Goal: Communication & Community: Answer question/provide support

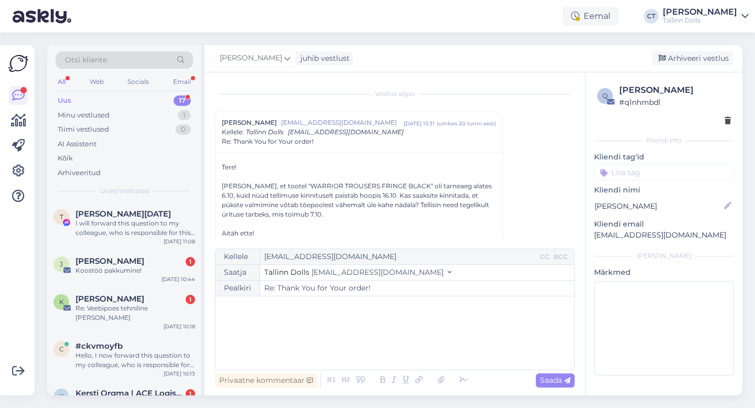
scroll to position [28, 0]
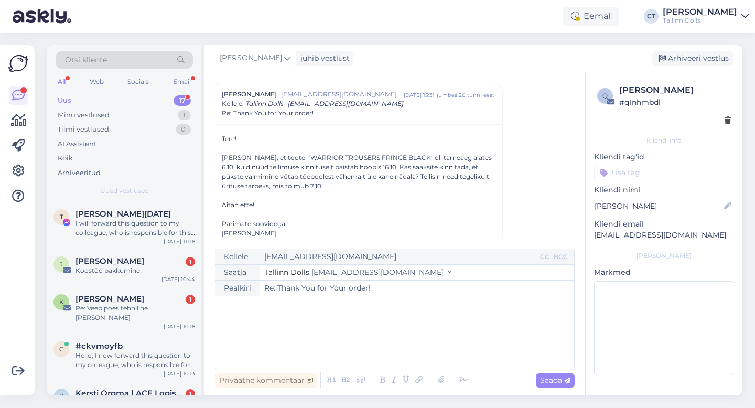
click at [92, 102] on div "Uus 17" at bounding box center [124, 100] width 137 height 15
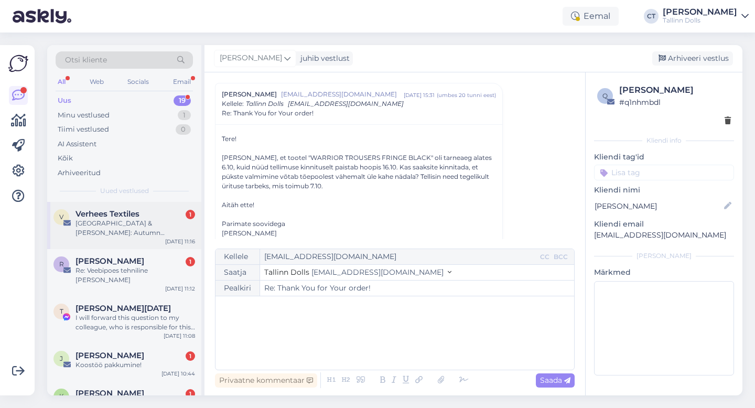
click at [111, 242] on div "V Verhees Textiles 1 [GEOGRAPHIC_DATA] & [PERSON_NAME]: Autumn Favourites [DATE…" at bounding box center [124, 225] width 154 height 47
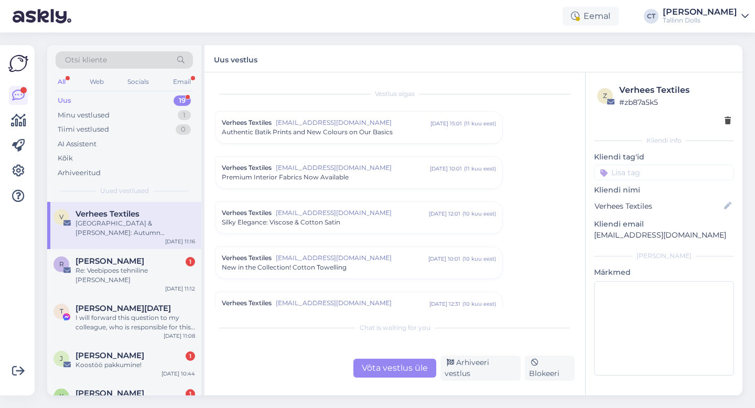
scroll to position [2984, 0]
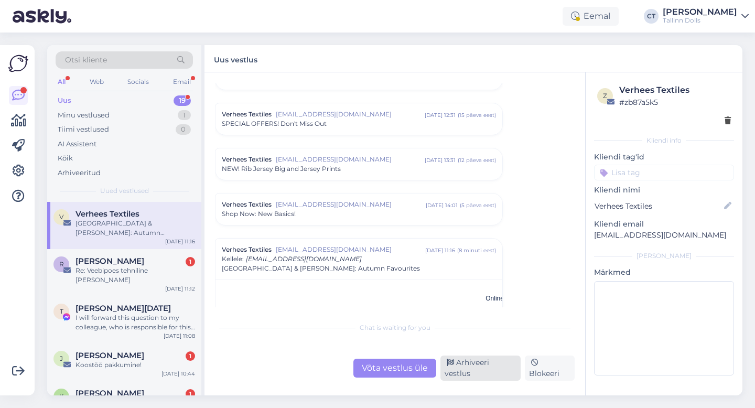
click at [473, 373] on div "Arhiveeri vestlus" at bounding box center [480, 367] width 80 height 25
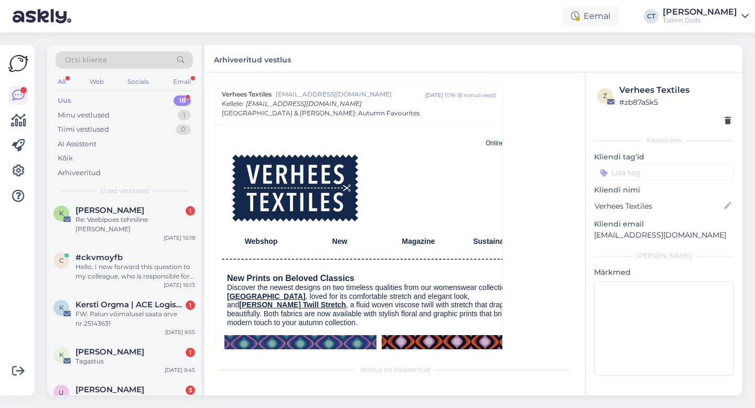
scroll to position [136, 0]
click at [133, 309] on div "FW: Palun võimalusel saata arve nr.25143631" at bounding box center [135, 318] width 120 height 19
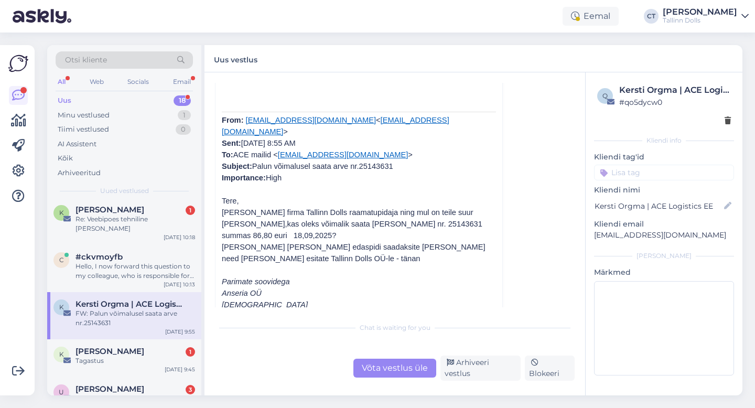
scroll to position [343, 0]
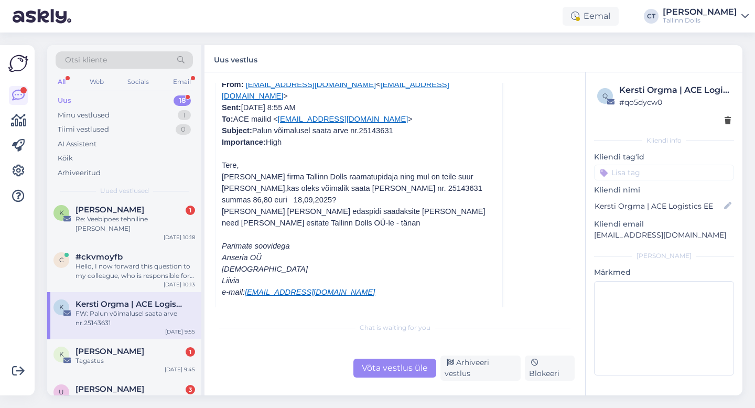
click at [283, 326] on div "Inv__25143631.pdf" at bounding box center [260, 330] width 55 height 9
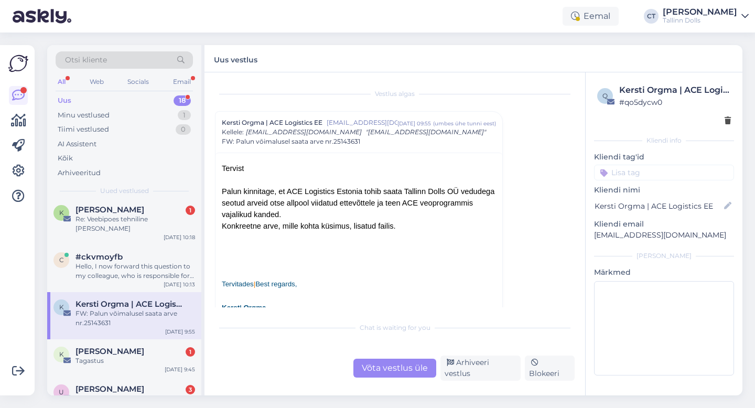
scroll to position [16, 0]
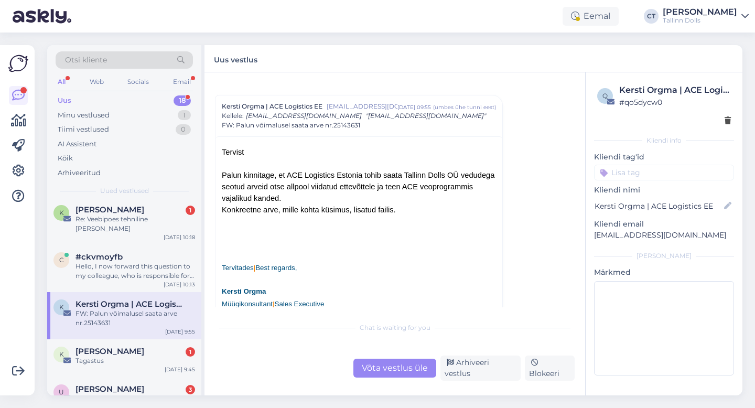
click at [395, 374] on div "Võta vestlus üle" at bounding box center [394, 368] width 83 height 19
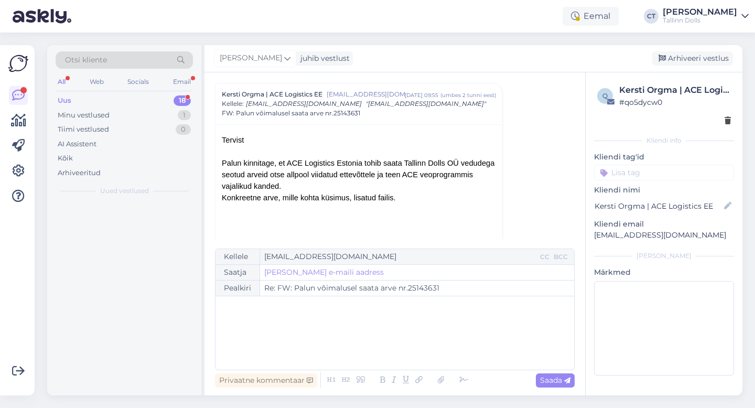
scroll to position [0, 0]
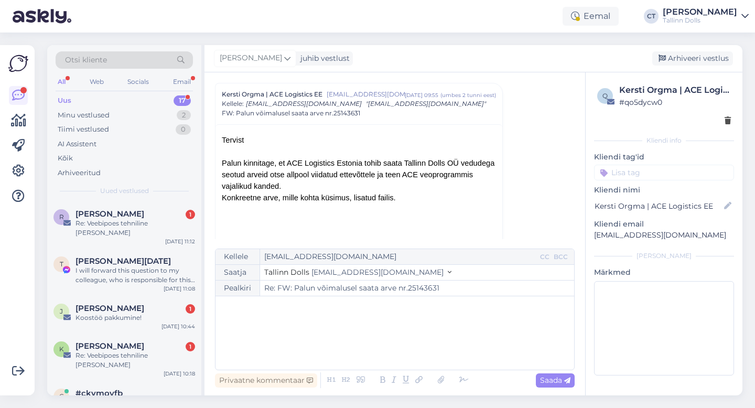
click at [391, 350] on div "﻿" at bounding box center [395, 332] width 348 height 63
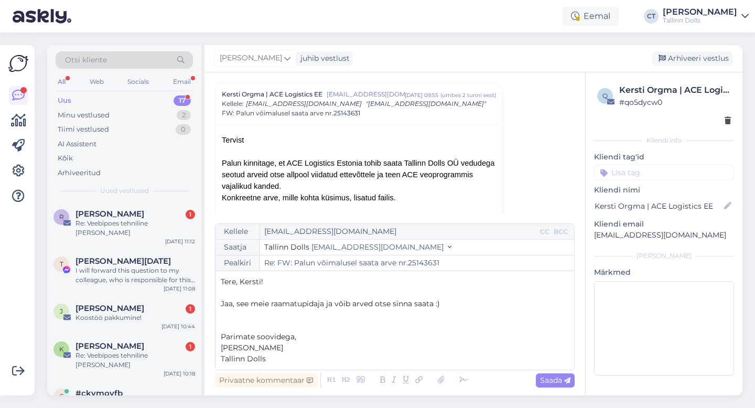
click at [449, 304] on p "Jaa, see meie raamatupidaja ja võib arved otse sinna saata :)" at bounding box center [395, 303] width 348 height 11
click at [459, 301] on p "Jaa, see meie raamatupidaja ja võib arved otse sinna saata." at bounding box center [395, 303] width 348 height 11
click at [569, 382] on icon at bounding box center [567, 380] width 6 height 6
type input "Re: Re: FW: Palun võimalusel saata arve nr.25143631"
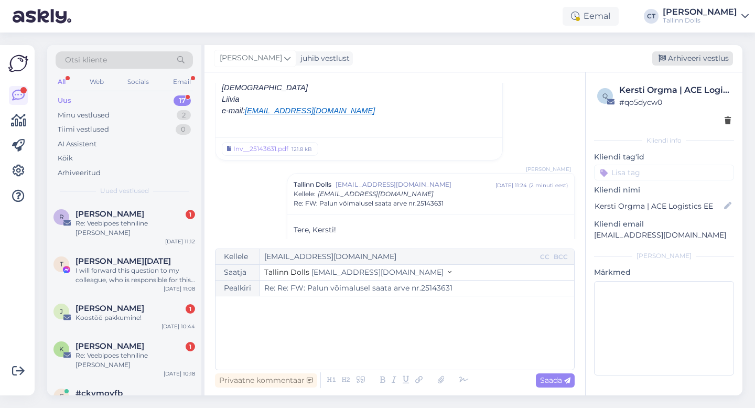
click at [718, 57] on div "Arhiveeri vestlus" at bounding box center [692, 58] width 81 height 14
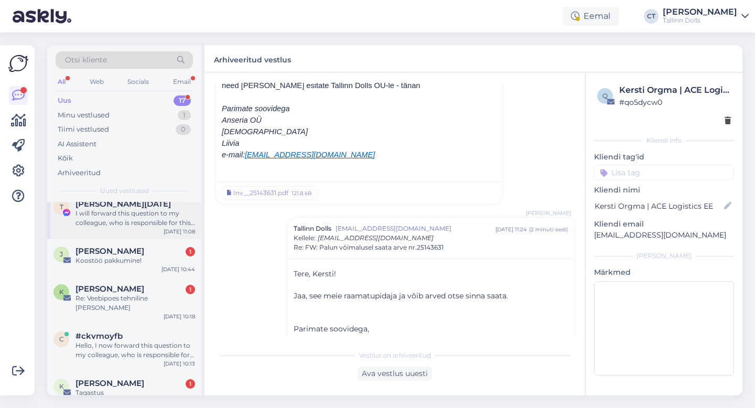
scroll to position [58, 0]
click at [135, 255] on div "Koostöö pakkumine!" at bounding box center [135, 259] width 120 height 9
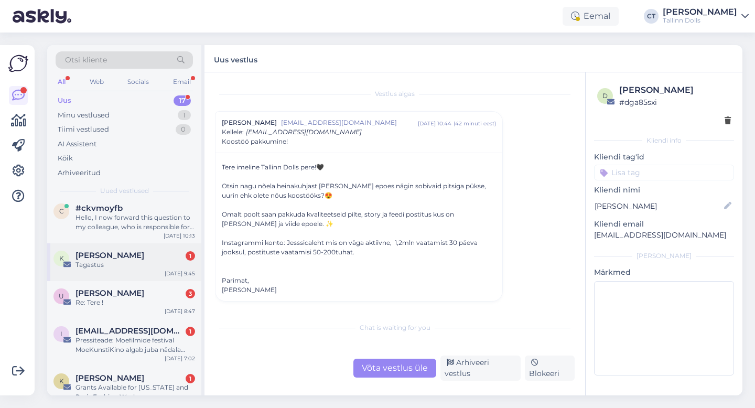
scroll to position [188, 0]
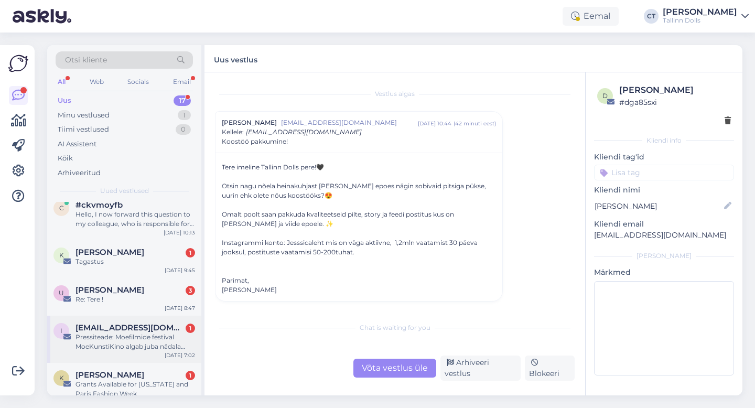
click at [113, 332] on div "Pressiteade: Moefilmide festival MoeKunstiKino algab juba nädala pärast" at bounding box center [135, 341] width 120 height 19
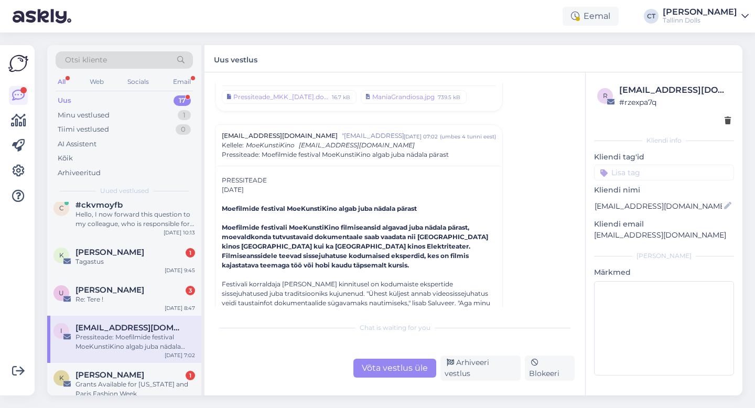
scroll to position [56, 0]
click at [483, 373] on div "Arhiveeri vestlus" at bounding box center [480, 367] width 80 height 25
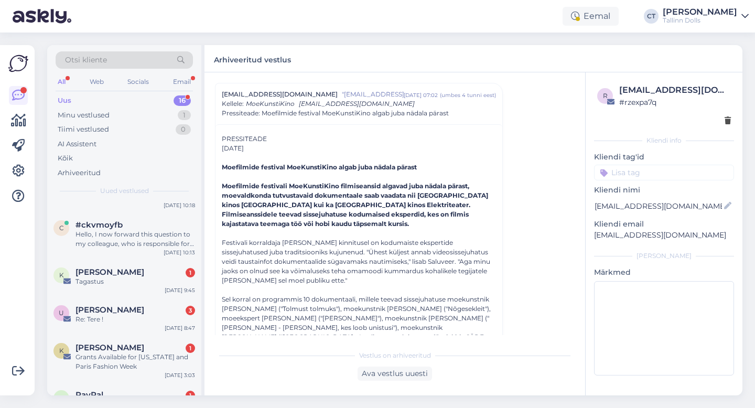
scroll to position [203, 0]
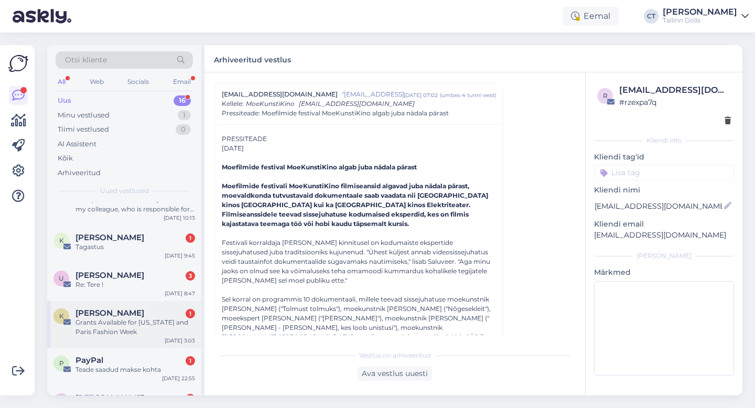
click at [148, 318] on div "Grants Available for [US_STATE] and Paris Fashion Week" at bounding box center [135, 327] width 120 height 19
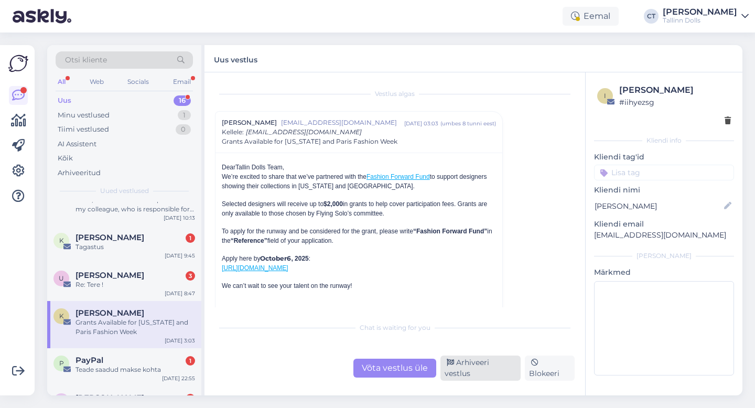
click at [472, 368] on div "Arhiveeri vestlus" at bounding box center [480, 367] width 80 height 25
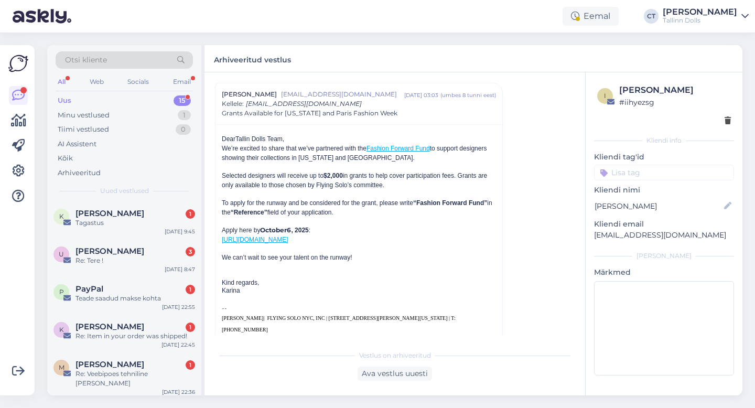
scroll to position [232, 0]
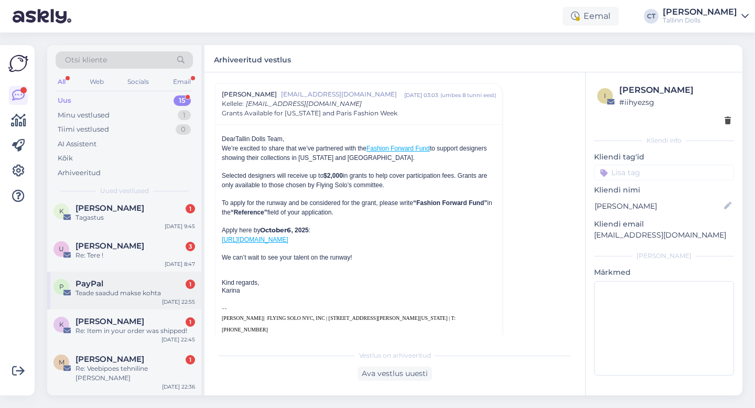
click at [117, 279] on div "PayPal 1" at bounding box center [135, 283] width 120 height 9
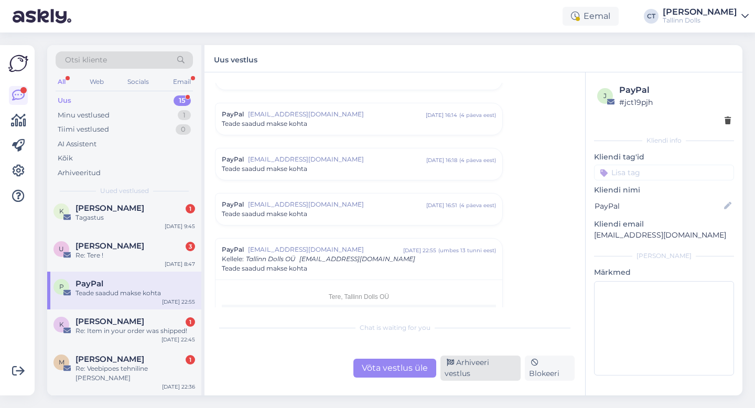
click at [495, 367] on div "Arhiveeri vestlus" at bounding box center [480, 367] width 80 height 25
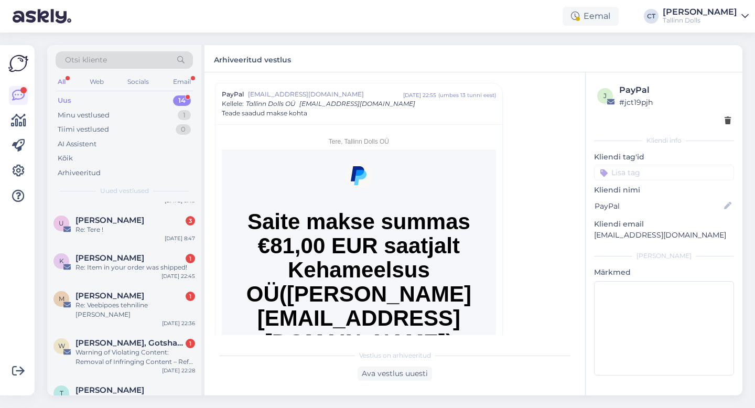
scroll to position [278, 0]
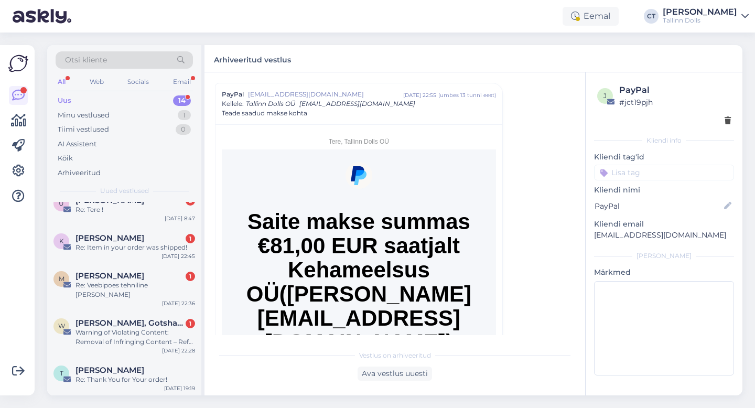
click at [151, 320] on div "[PERSON_NAME], Gotshal & [PERSON_NAME] LLP 1 Warning of Violating Content: Remo…" at bounding box center [124, 334] width 154 height 47
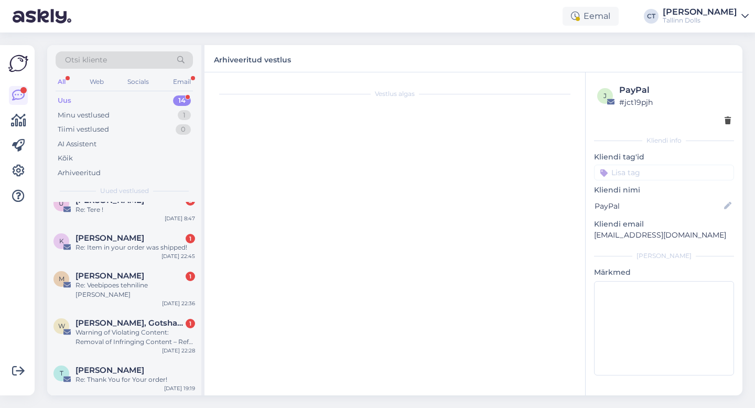
scroll to position [0, 0]
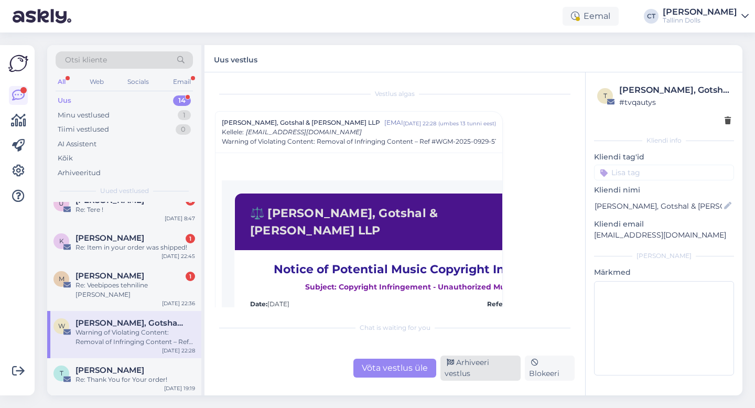
click at [493, 364] on div "Arhiveeri vestlus" at bounding box center [480, 367] width 80 height 25
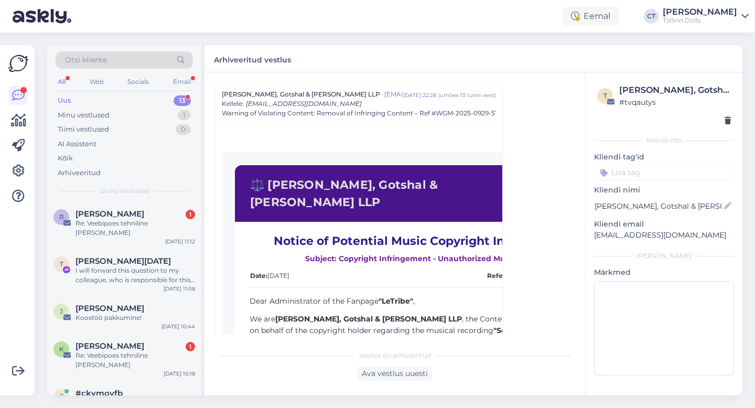
click at [69, 100] on div "Uus" at bounding box center [65, 100] width 14 height 10
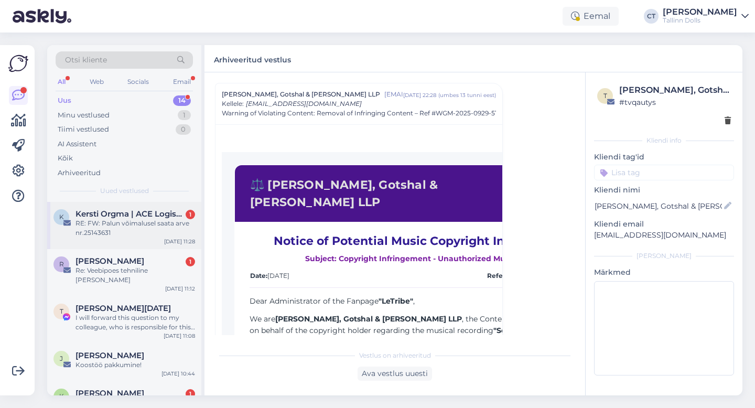
click at [143, 231] on div "RE: FW: Palun võimalusel saata arve nr.25143631" at bounding box center [135, 228] width 120 height 19
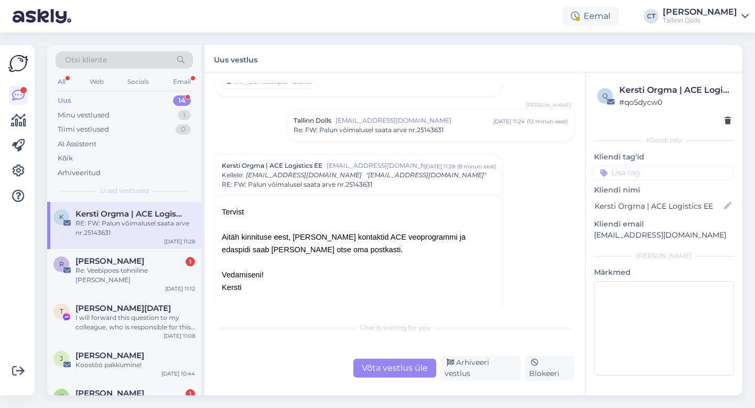
scroll to position [82, 0]
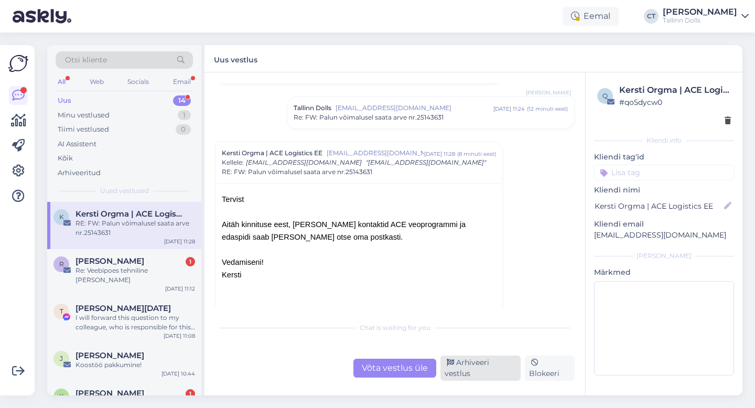
click at [453, 366] on icon at bounding box center [450, 362] width 7 height 7
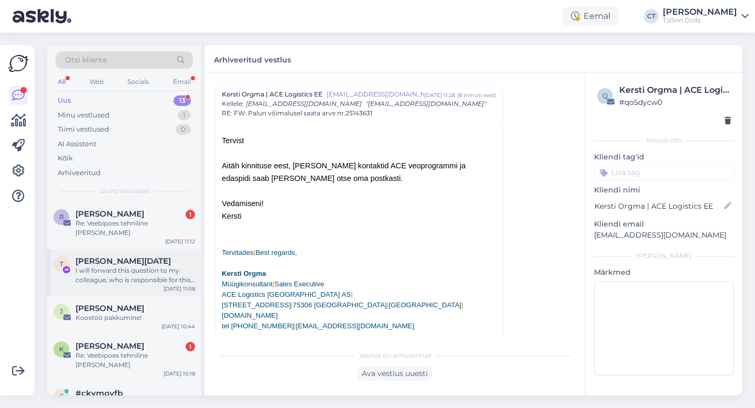
scroll to position [29, 0]
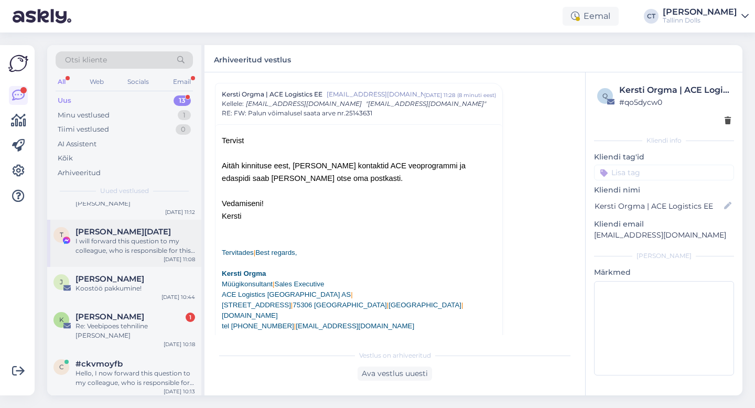
click at [154, 284] on div "Koostöö pakkumine!" at bounding box center [135, 288] width 120 height 9
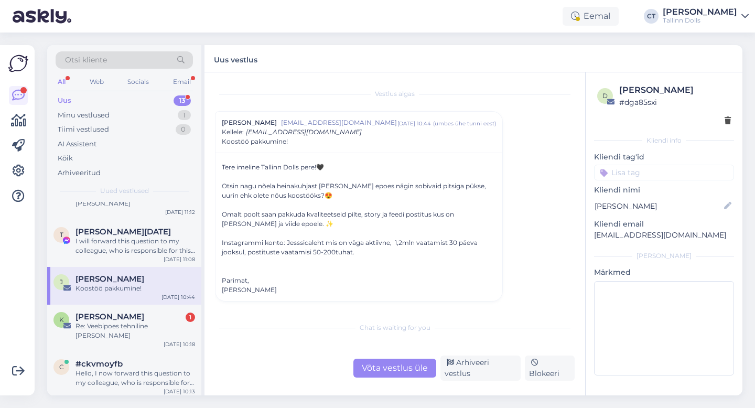
scroll to position [0, 0]
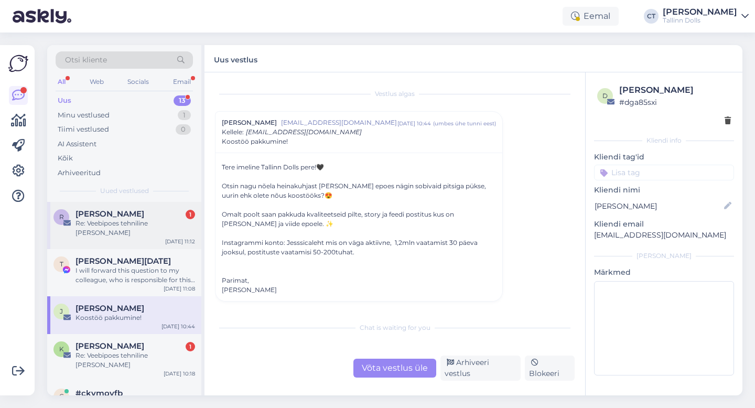
click at [162, 212] on div "Reet Reili 1" at bounding box center [135, 213] width 120 height 9
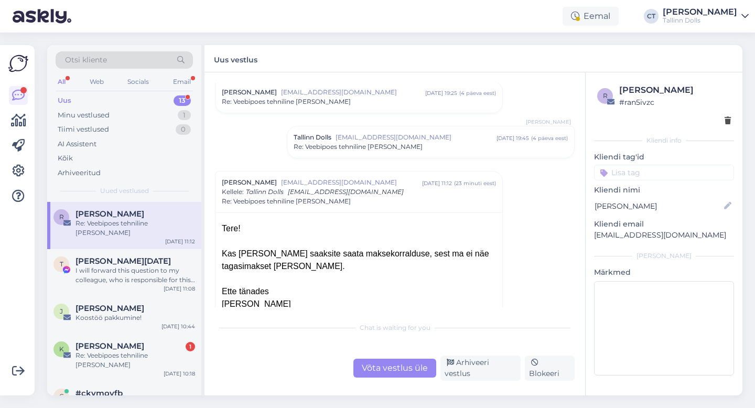
scroll to position [31, 0]
click at [110, 56] on div "Otsi kliente" at bounding box center [124, 59] width 137 height 17
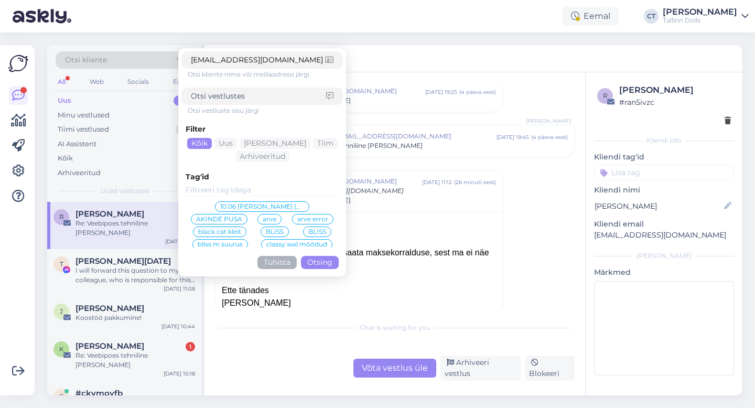
click button "Otsing" at bounding box center [320, 262] width 38 height 13
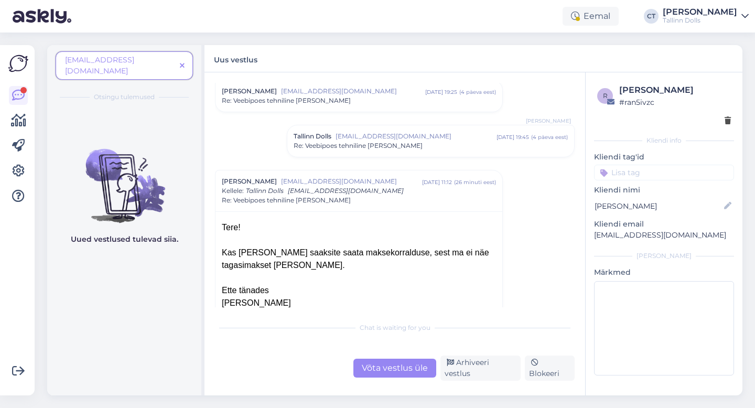
click at [185, 63] on span at bounding box center [182, 65] width 13 height 11
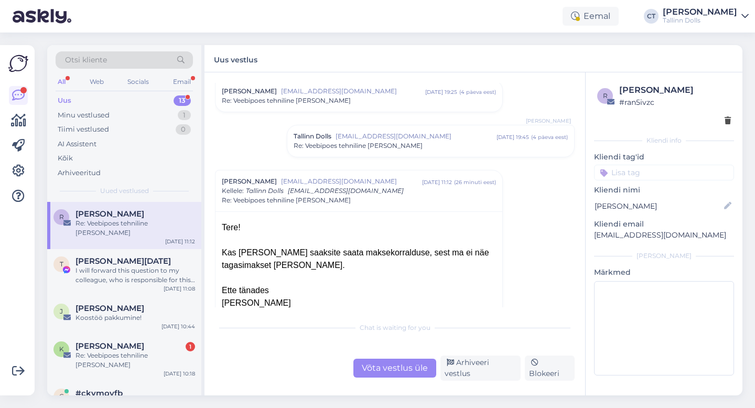
click at [156, 51] on div "Otsi kliente" at bounding box center [124, 59] width 137 height 17
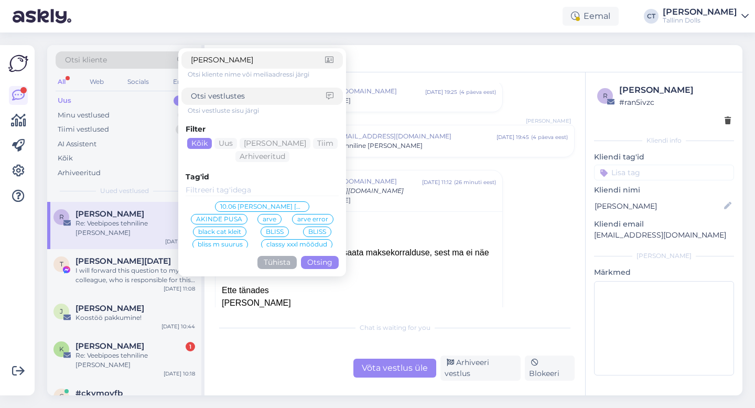
type input "kerti"
click button "Otsing" at bounding box center [320, 262] width 38 height 13
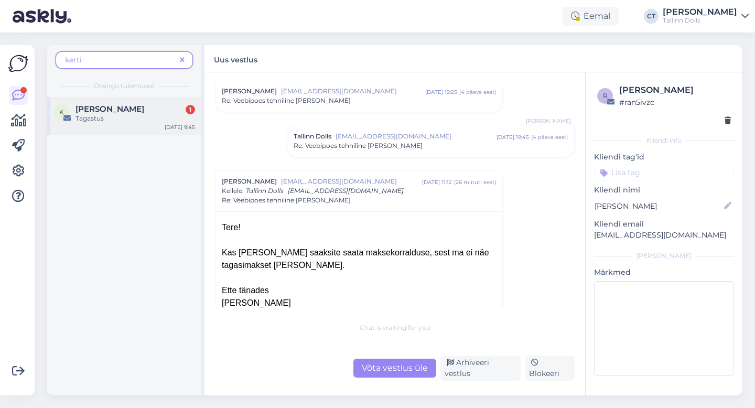
click at [124, 105] on div "[PERSON_NAME] 1" at bounding box center [135, 108] width 120 height 9
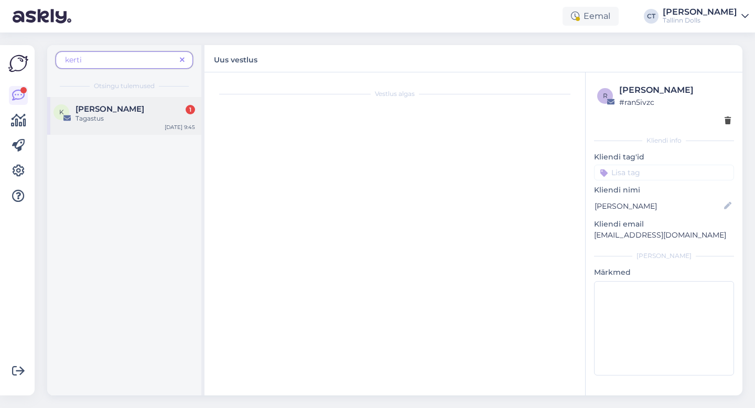
scroll to position [0, 0]
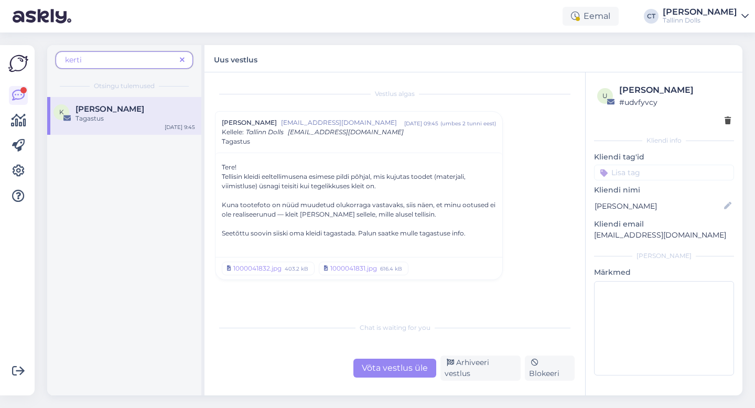
click at [182, 59] on icon at bounding box center [182, 60] width 5 height 7
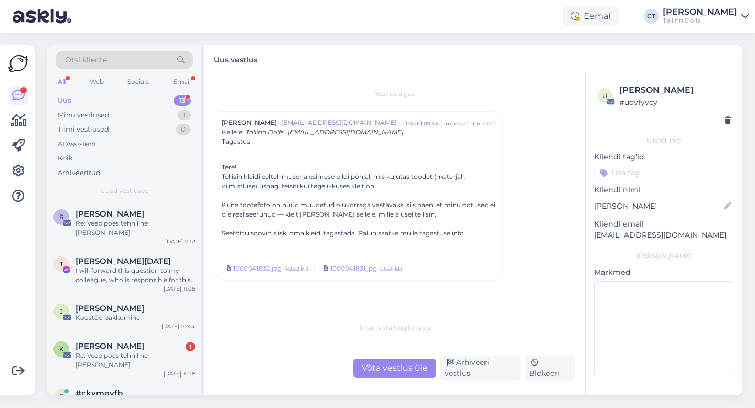
click at [103, 96] on div "Uus 13" at bounding box center [124, 100] width 137 height 15
click at [127, 226] on div "Re: Veebipoes tehniline [PERSON_NAME]" at bounding box center [135, 228] width 120 height 19
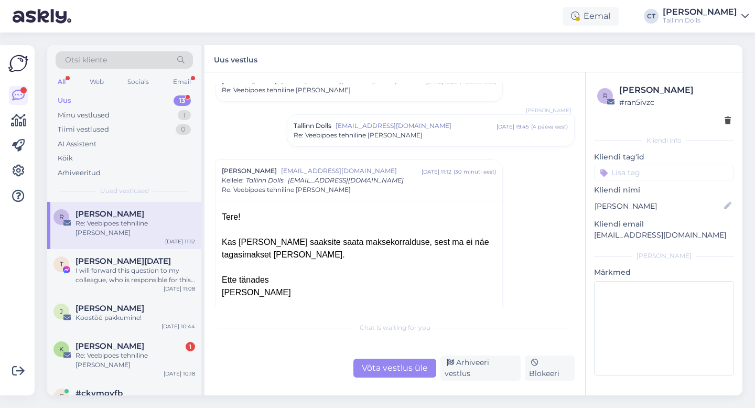
scroll to position [42, 0]
click at [97, 256] on span "[PERSON_NAME][DATE]" at bounding box center [122, 260] width 95 height 9
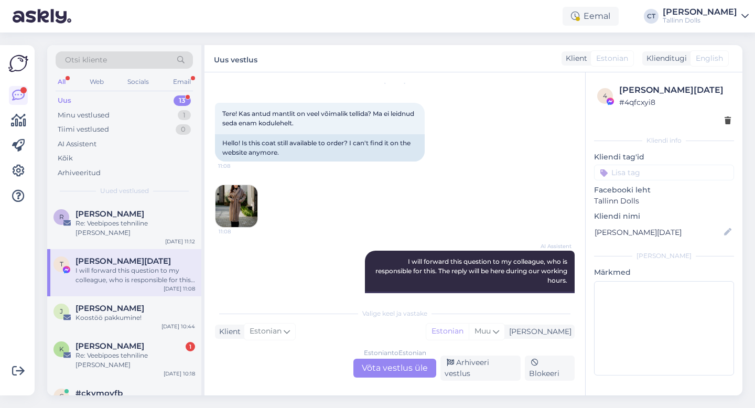
scroll to position [46, 0]
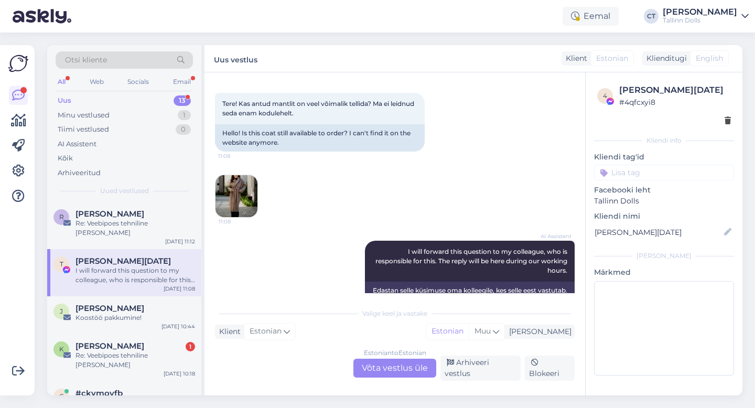
click at [394, 368] on div "Estonian to Estonian Võta vestlus üle" at bounding box center [394, 368] width 83 height 19
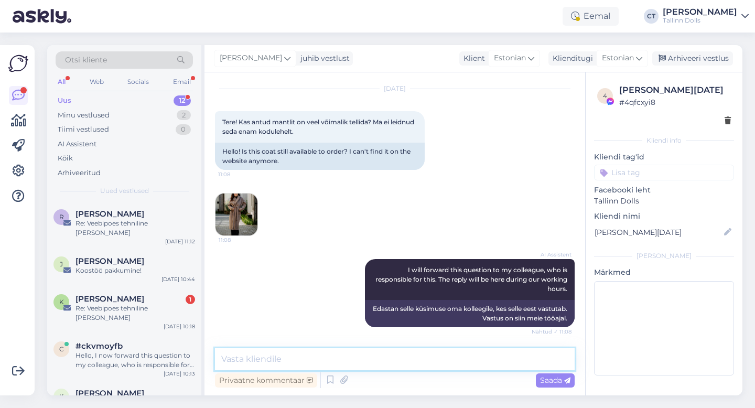
click at [397, 360] on textarea at bounding box center [395, 359] width 360 height 22
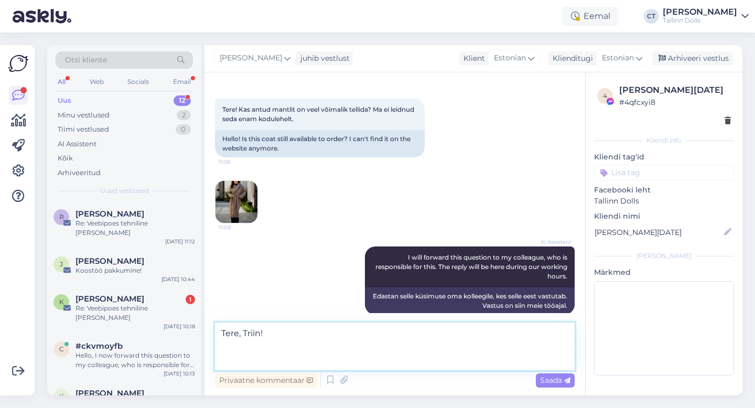
scroll to position [46, 0]
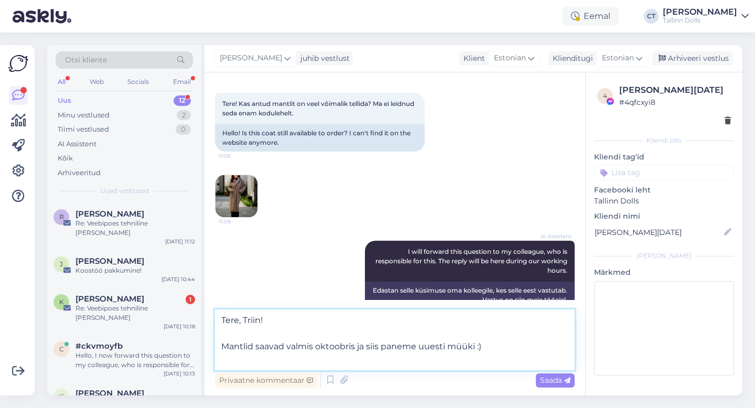
type textarea "Tere, Triin! Mantlid saavad valmis oktoobris ja siis paneme uuesti müüki :)"
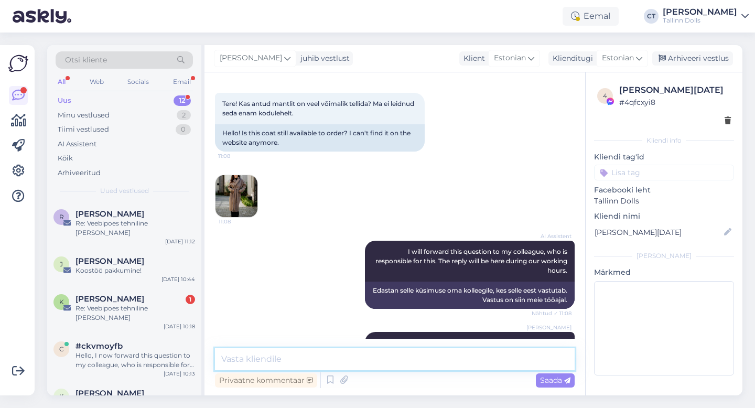
scroll to position [101, 0]
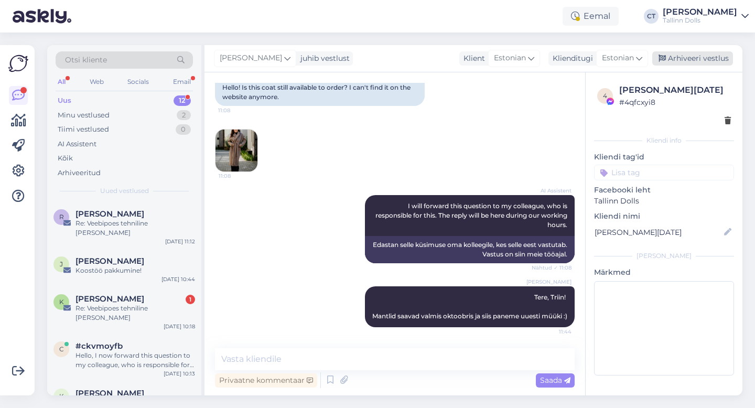
click at [719, 59] on div "Arhiveeri vestlus" at bounding box center [692, 58] width 81 height 14
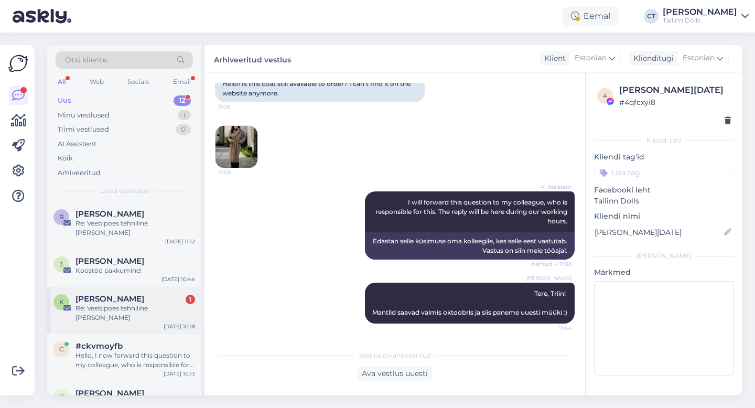
click at [112, 303] on div "Re: Veebipoes tehniline [PERSON_NAME]" at bounding box center [135, 312] width 120 height 19
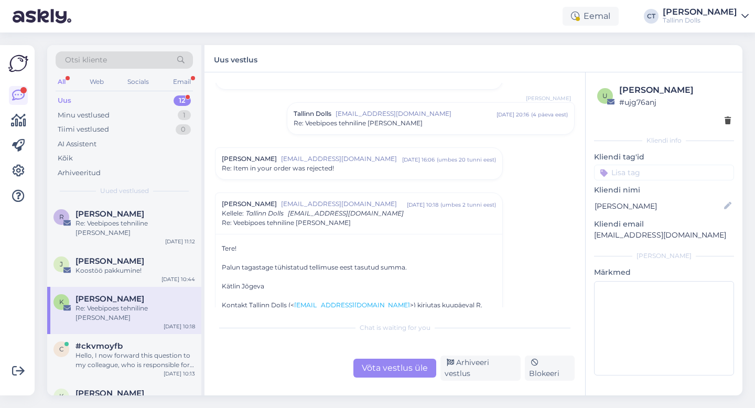
scroll to position [409, 0]
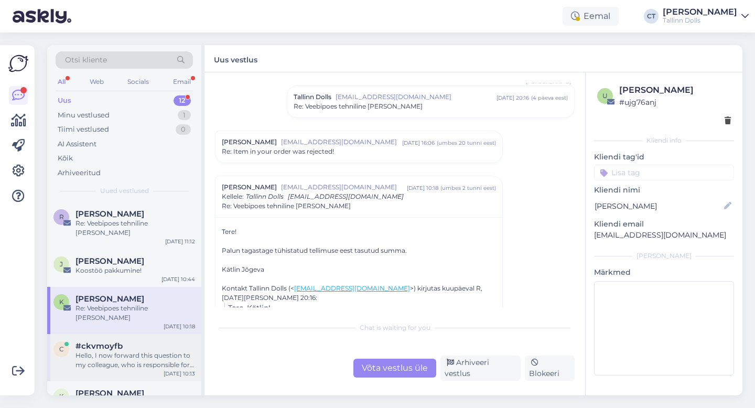
click at [124, 351] on div "Hello, I now forward this question to my colleague, who is responsible for this…" at bounding box center [135, 360] width 120 height 19
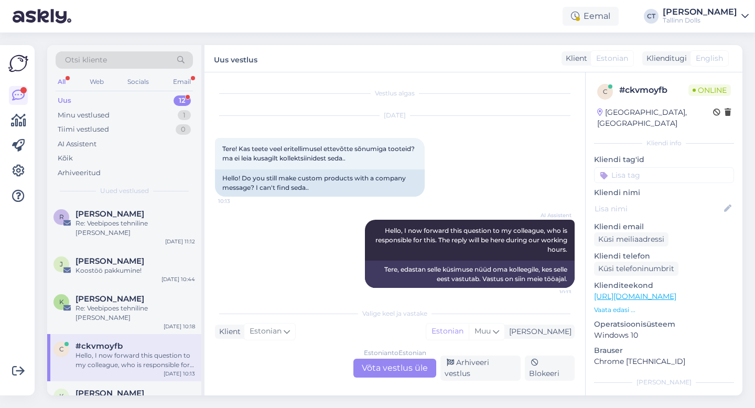
click at [413, 377] on div "Estonian to Estonian Võta vestlus üle" at bounding box center [394, 368] width 83 height 19
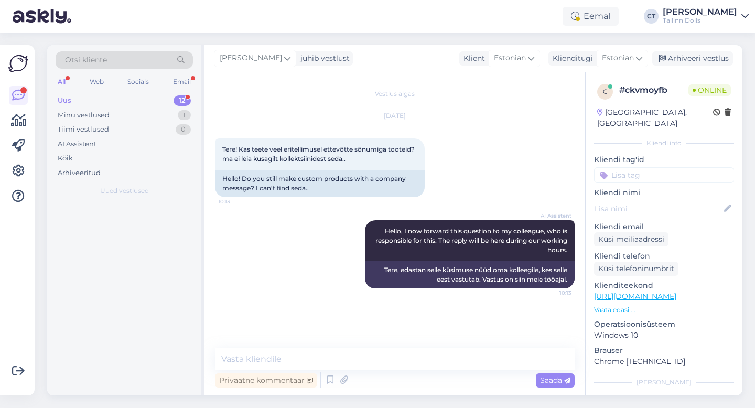
scroll to position [0, 0]
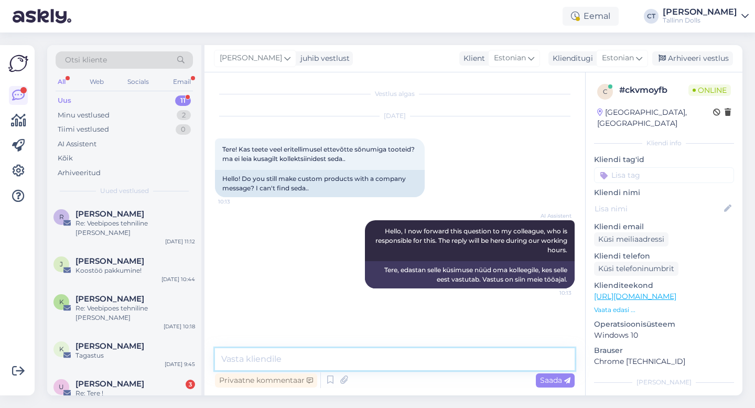
click at [407, 368] on textarea at bounding box center [395, 359] width 360 height 22
click at [306, 359] on textarea at bounding box center [395, 359] width 360 height 22
click at [245, 357] on textarea "Tere, teeme kleite, pusasid ja t-särke Teile" at bounding box center [395, 359] width 360 height 22
click at [443, 363] on textarea "Tere, [PERSON_NAME] kleite, pusasid ja t-särke Teile" at bounding box center [395, 359] width 360 height 22
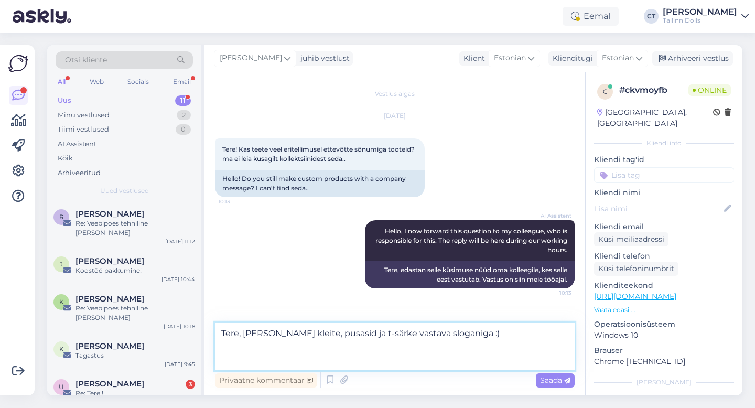
paste textarea "[URL][DOMAIN_NAME]"
type textarea "Tere, [PERSON_NAME] kleite, pusasid ja t-särke vastava sloganiga :) [URL][DOMAI…"
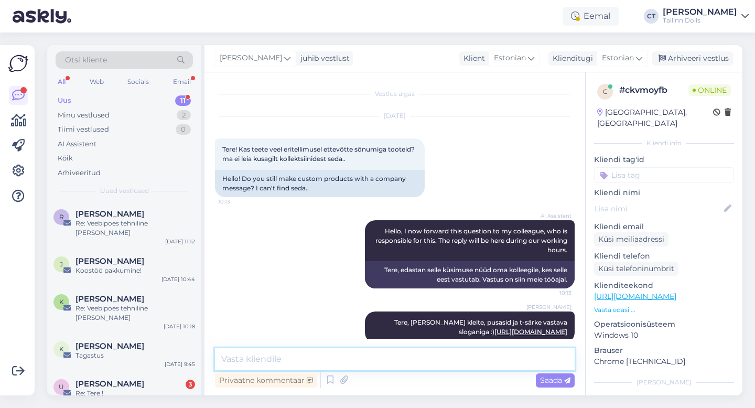
scroll to position [72, 0]
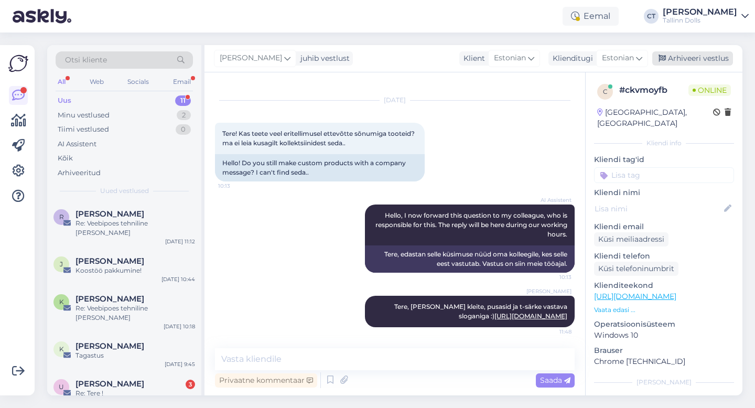
click at [704, 59] on div "Arhiveeri vestlus" at bounding box center [692, 58] width 81 height 14
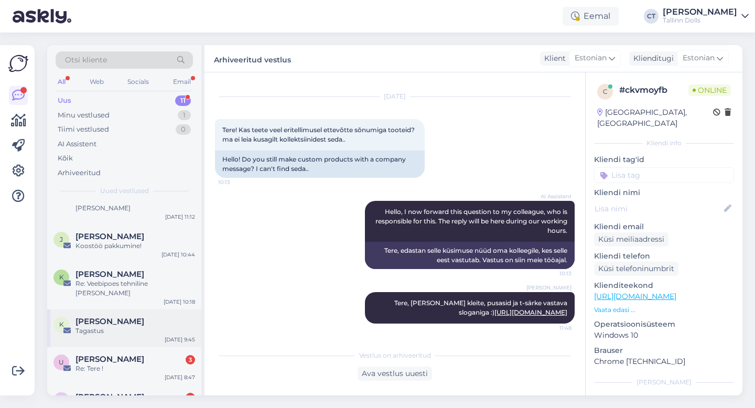
scroll to position [28, 0]
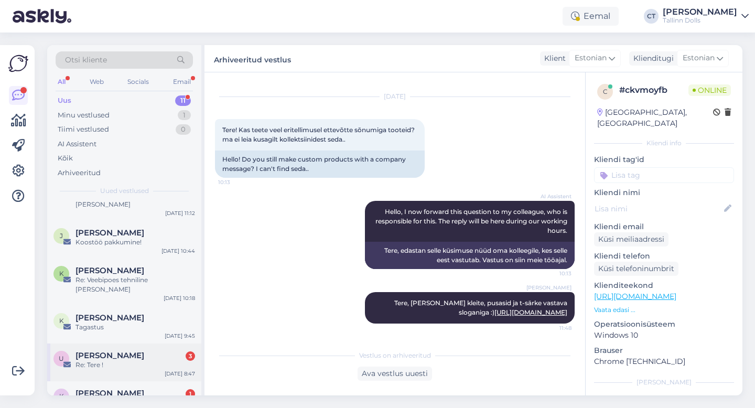
click at [117, 360] on div "Re: Tere !" at bounding box center [135, 364] width 120 height 9
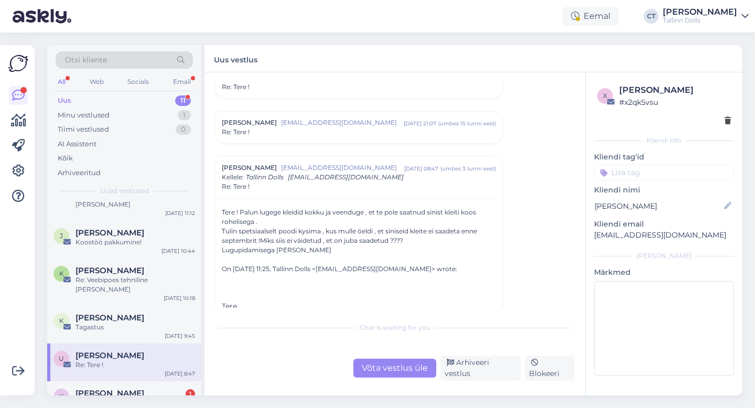
scroll to position [339, 0]
click at [302, 130] on div "Re: Tere !" at bounding box center [359, 130] width 274 height 9
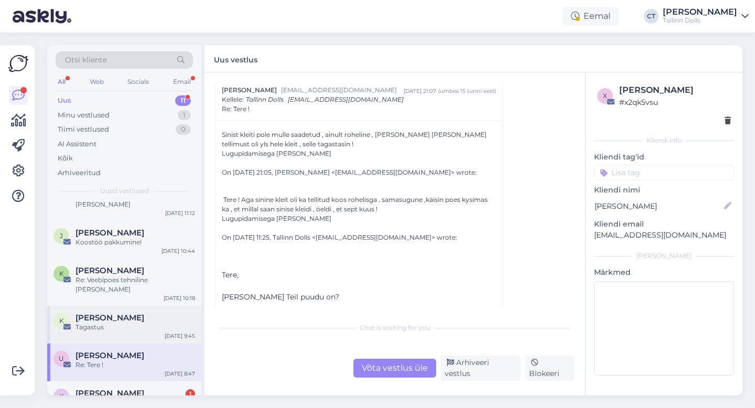
scroll to position [75, 0]
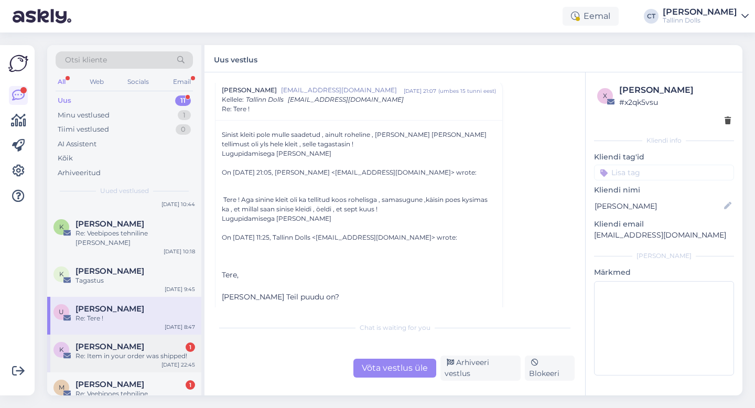
click at [125, 351] on div "Re: Item in your order was shipped!" at bounding box center [135, 355] width 120 height 9
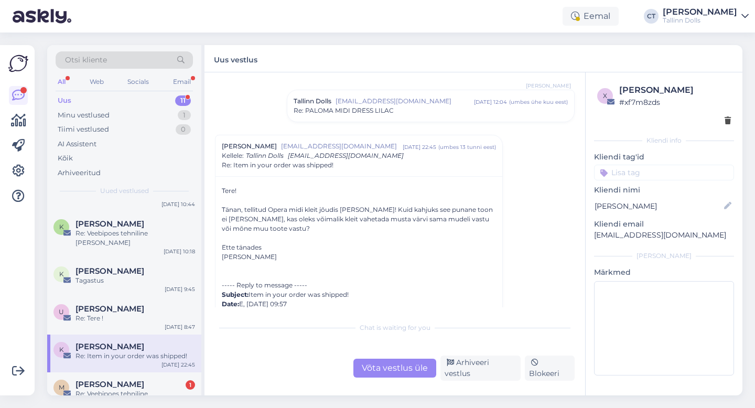
scroll to position [92, 0]
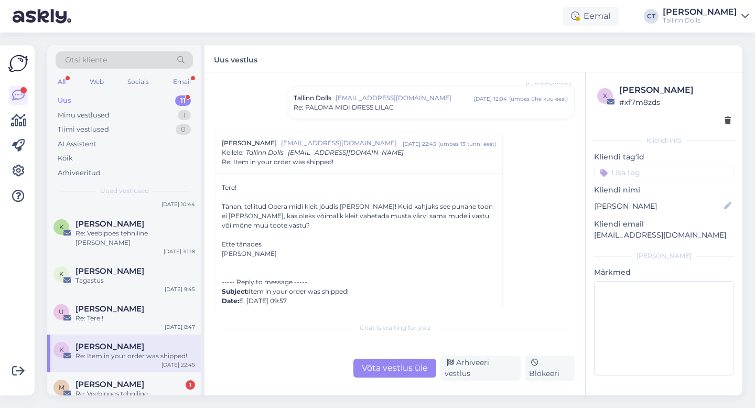
click at [382, 364] on div "Võta vestlus üle" at bounding box center [394, 368] width 83 height 19
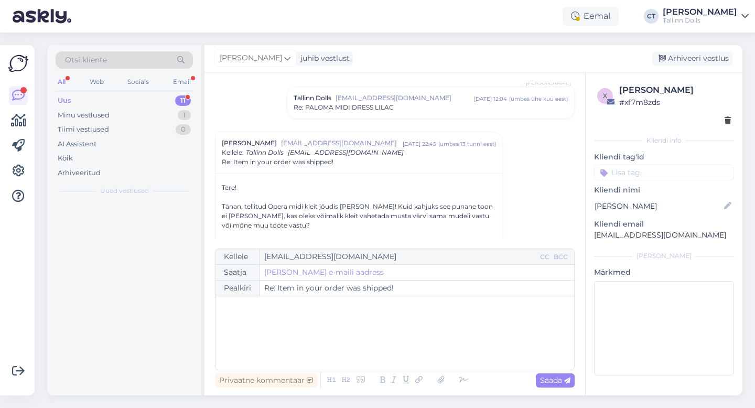
scroll to position [0, 0]
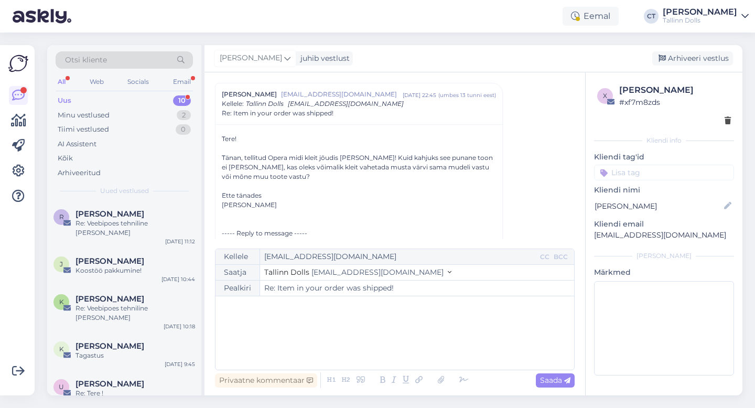
click at [381, 350] on div "﻿" at bounding box center [395, 332] width 348 height 63
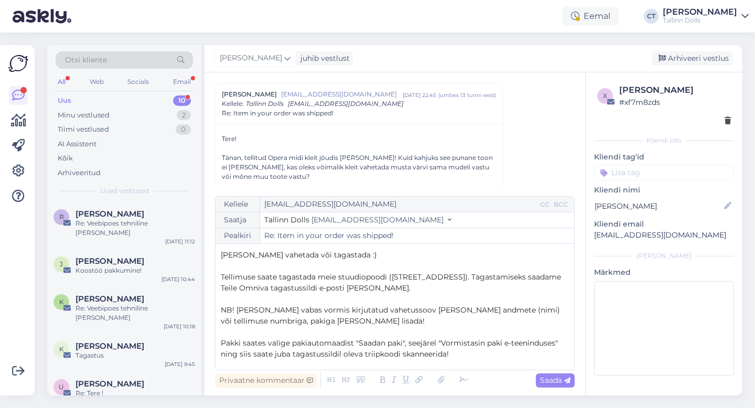
scroll to position [21, 0]
click at [342, 318] on p "NB! [PERSON_NAME] vabas vormis kirjutatud vahetussoov [PERSON_NAME] andmete (ni…" at bounding box center [395, 316] width 348 height 22
click at [401, 311] on span "NB! [PERSON_NAME] vabas vormis kirjutatud vahetussoov [PERSON_NAME] andmete (ni…" at bounding box center [391, 316] width 341 height 20
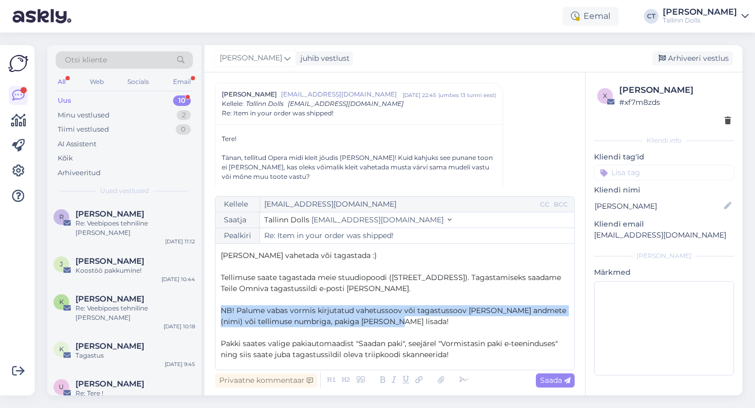
drag, startPoint x: 404, startPoint y: 320, endPoint x: 212, endPoint y: 308, distance: 192.2
click at [212, 308] on div "Vestlus algas Kairi Rada [EMAIL_ADDRESS][DOMAIN_NAME] [DATE] 16:57 ( umbes ühe …" at bounding box center [394, 233] width 381 height 323
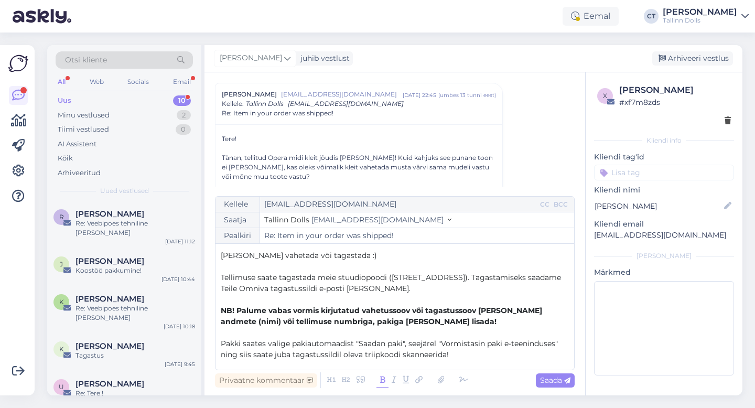
click at [383, 386] on icon at bounding box center [382, 380] width 12 height 15
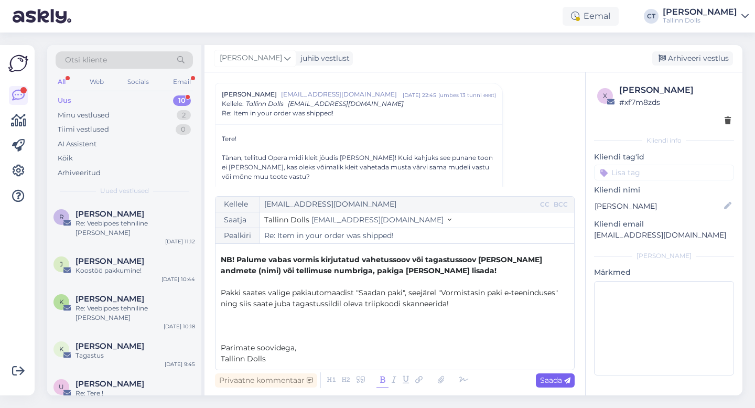
click at [548, 380] on span "Saada" at bounding box center [555, 379] width 30 height 9
type input "Re: Re: Item in your order was shipped!"
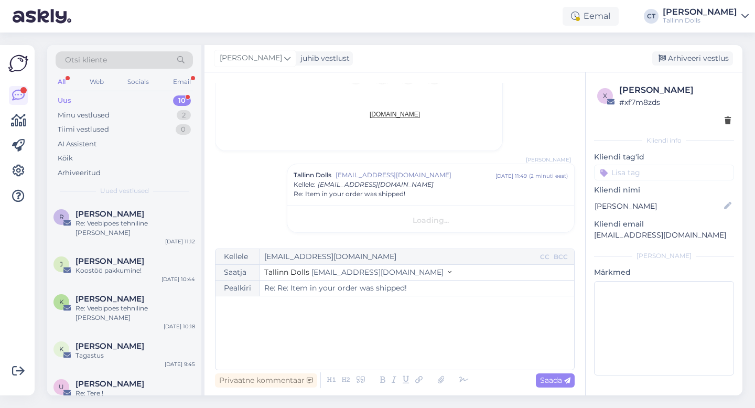
scroll to position [862, 0]
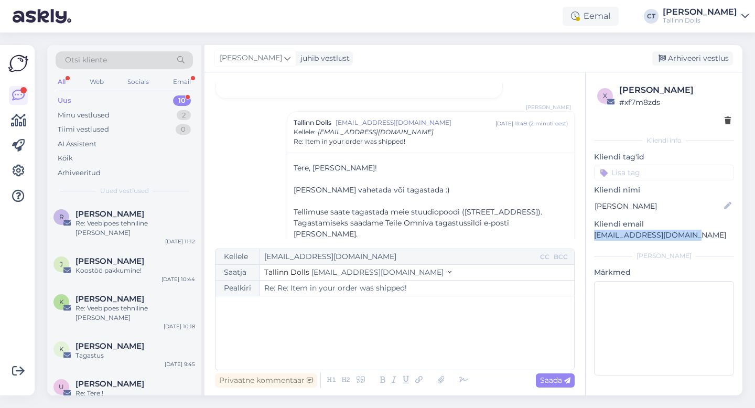
drag, startPoint x: 688, startPoint y: 235, endPoint x: 591, endPoint y: 233, distance: 97.5
click at [591, 233] on div "x [PERSON_NAME] # xf7m8zds Kliendi info Kliendi tag'id Kliendi nimi Kairi Rada …" at bounding box center [664, 231] width 157 height 319
copy p "[EMAIL_ADDRESS][DOMAIN_NAME]"
click at [697, 57] on div "Arhiveeri vestlus" at bounding box center [692, 58] width 81 height 14
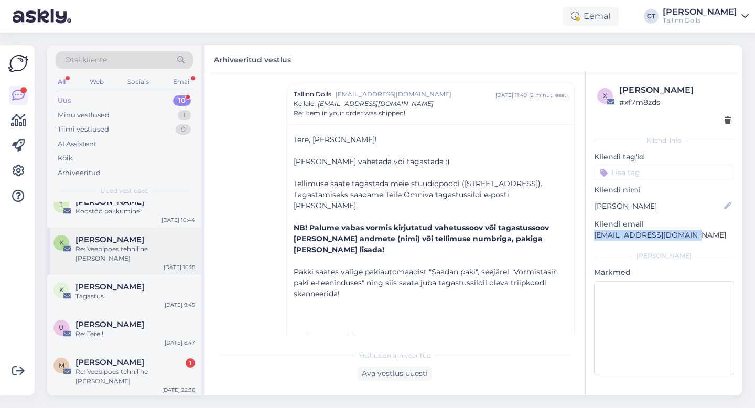
scroll to position [60, 0]
click at [119, 282] on div "K [PERSON_NAME] Tagastus [DATE] 9:45" at bounding box center [124, 293] width 154 height 38
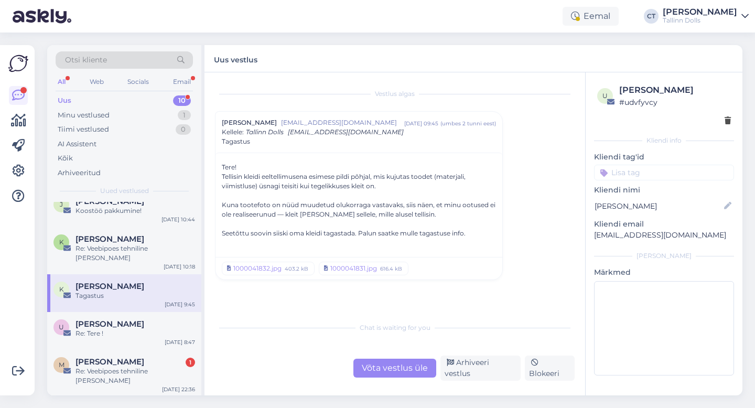
scroll to position [87, 0]
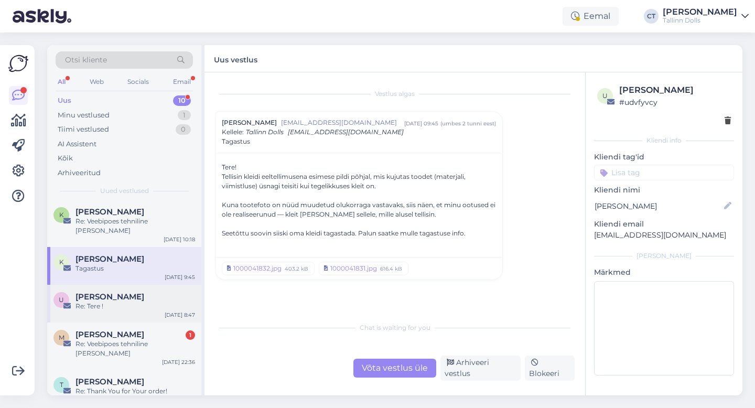
click at [114, 301] on div "Re: Tere !" at bounding box center [135, 305] width 120 height 9
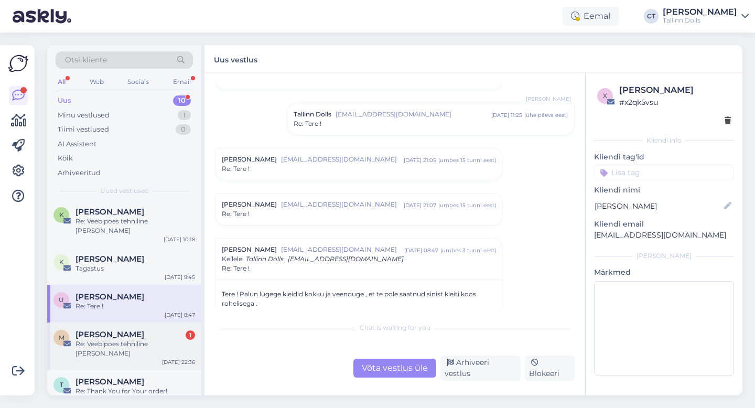
click at [112, 339] on div "Re: Veebipoes tehniline [PERSON_NAME]" at bounding box center [135, 348] width 120 height 19
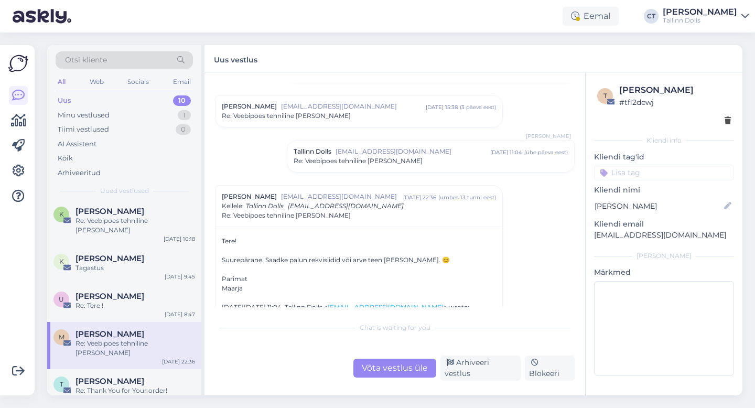
scroll to position [109, 0]
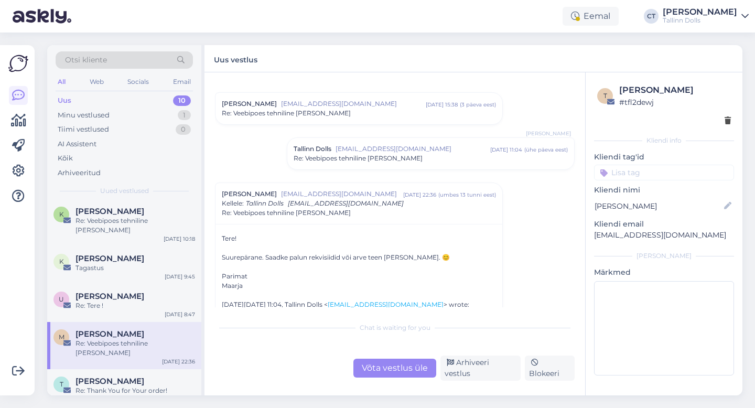
click at [365, 371] on div "Võta vestlus üle" at bounding box center [394, 368] width 83 height 19
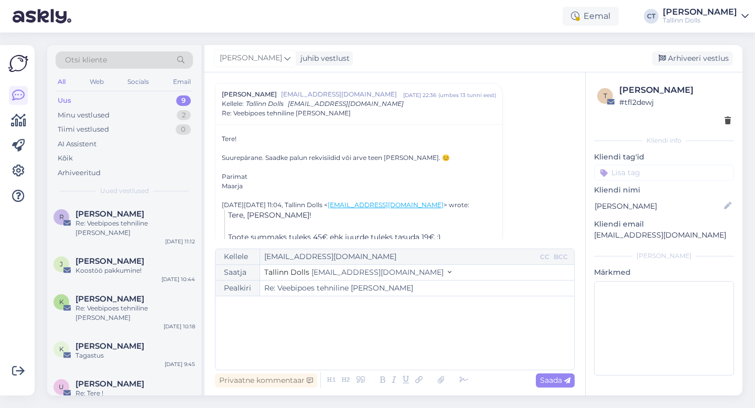
click at [357, 339] on div "﻿" at bounding box center [395, 332] width 348 height 63
click at [91, 107] on div "Uus 9" at bounding box center [124, 100] width 137 height 15
click at [91, 96] on div "Uus 9" at bounding box center [124, 100] width 137 height 15
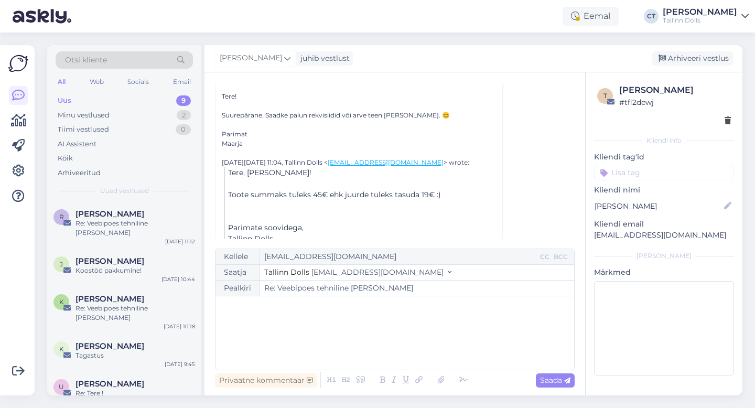
scroll to position [269, 0]
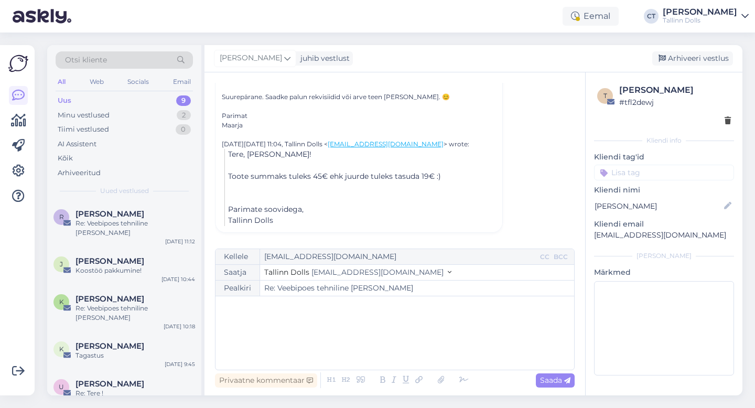
click at [279, 319] on div "﻿" at bounding box center [395, 332] width 348 height 63
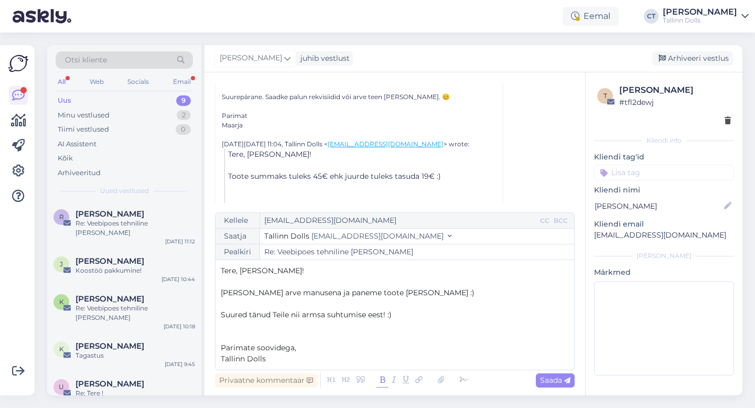
click at [380, 383] on icon at bounding box center [382, 380] width 12 height 15
click at [441, 382] on icon at bounding box center [441, 380] width 14 height 15
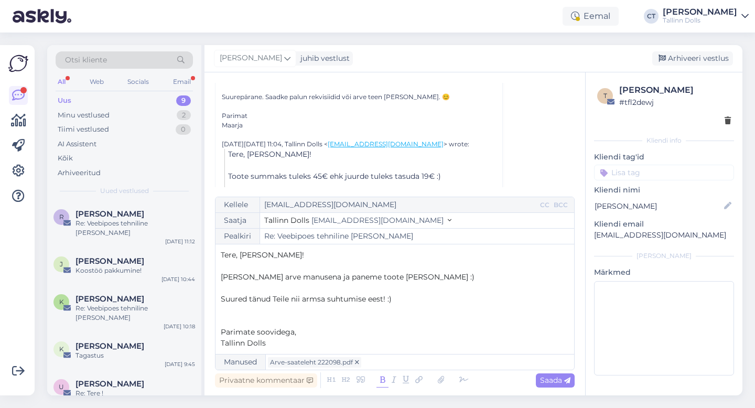
click at [489, 37] on div "Otsi kliente All Web Socials Email Uus 9 Minu vestlused 2 Tiimi vestlused 0 AI …" at bounding box center [398, 219] width 714 height 375
click at [554, 384] on span "Saada" at bounding box center [555, 379] width 30 height 9
type input "Re: Re: Veebipoes tehniline [PERSON_NAME]"
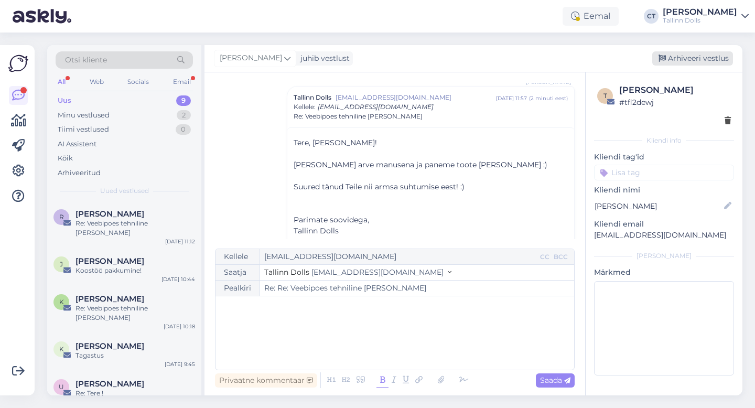
click at [693, 58] on div "Arhiveeri vestlus" at bounding box center [692, 58] width 81 height 14
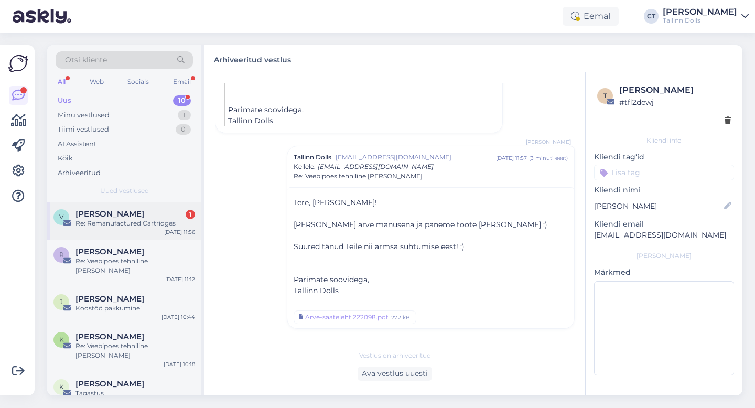
click at [132, 208] on div "V [PERSON_NAME] 1 Re: Remanufactured Cartridges [DATE] 11:56" at bounding box center [124, 221] width 154 height 38
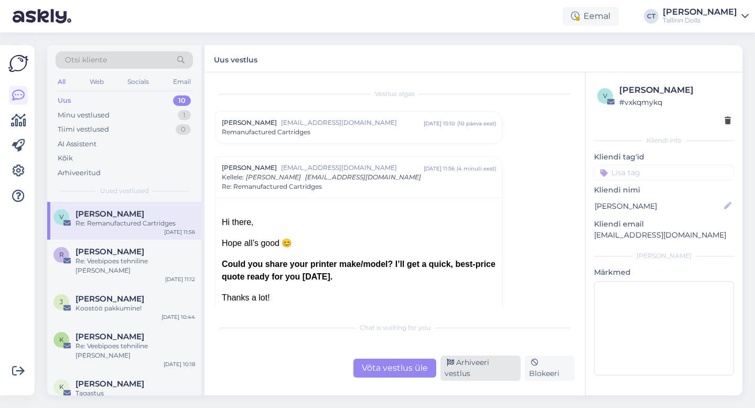
click at [490, 368] on div "Arhiveeri vestlus" at bounding box center [480, 367] width 80 height 25
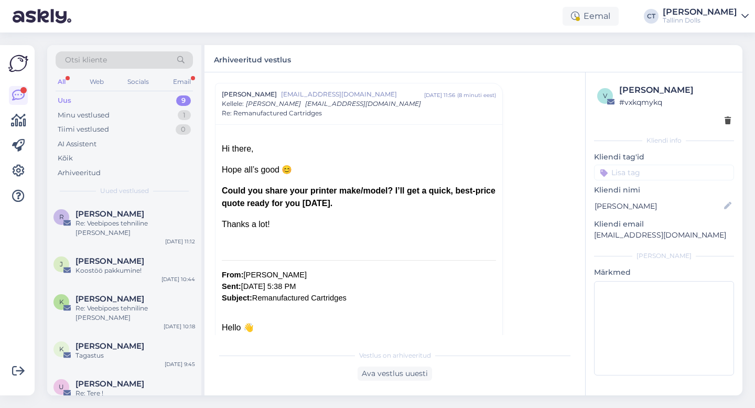
click at [71, 102] on div "Uus 9" at bounding box center [124, 100] width 137 height 15
